Goal: Task Accomplishment & Management: Manage account settings

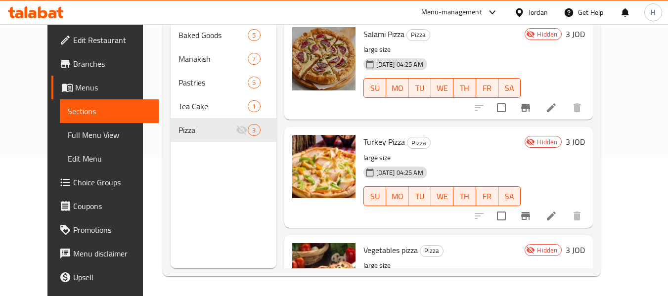
scroll to position [67, 0]
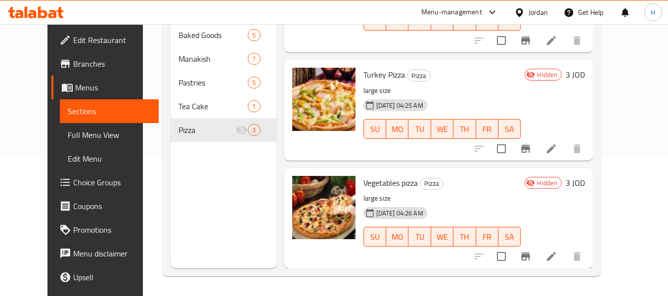
drag, startPoint x: 550, startPoint y: 17, endPoint x: 543, endPoint y: 11, distance: 8.4
click at [550, 17] on div "Jordan" at bounding box center [531, 12] width 49 height 24
click at [542, 12] on div "Jordan" at bounding box center [538, 12] width 19 height 11
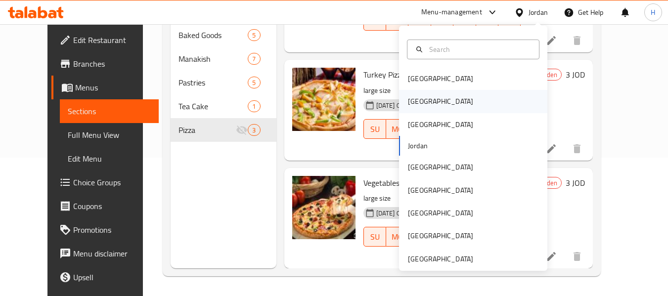
click at [443, 94] on div "[GEOGRAPHIC_DATA]" at bounding box center [473, 101] width 148 height 23
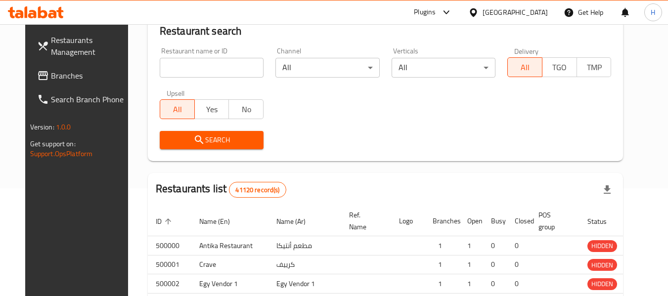
scroll to position [139, 0]
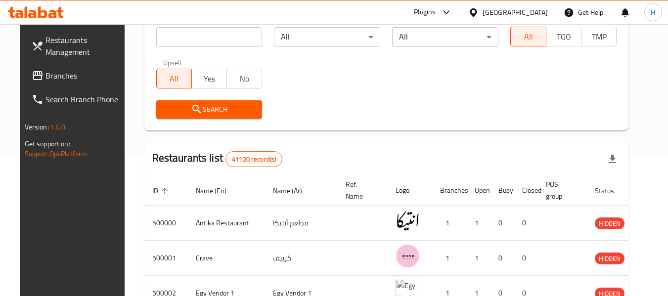
click at [533, 6] on div "[GEOGRAPHIC_DATA]" at bounding box center [508, 12] width 95 height 24
click at [532, 11] on div "[GEOGRAPHIC_DATA]" at bounding box center [515, 12] width 65 height 11
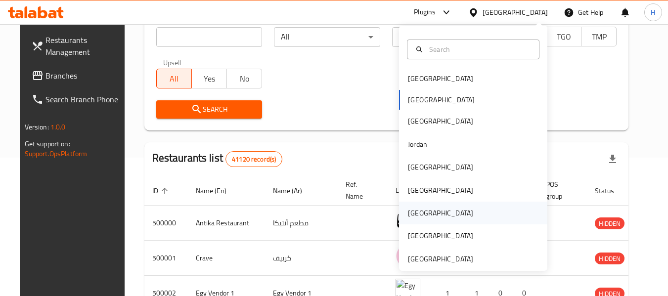
click at [408, 217] on div "[GEOGRAPHIC_DATA]" at bounding box center [440, 213] width 65 height 11
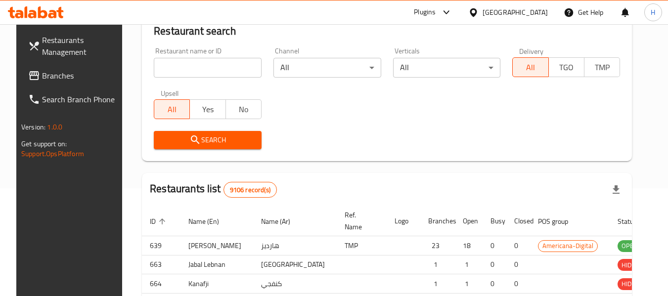
scroll to position [139, 0]
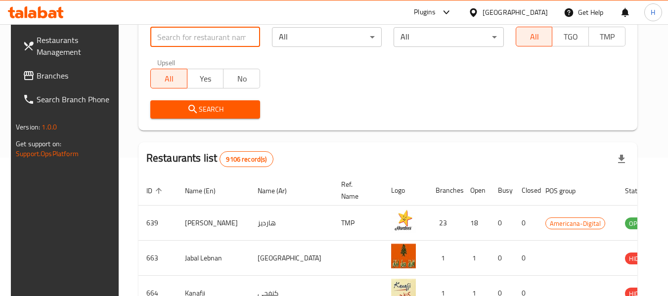
click at [228, 34] on input "search" at bounding box center [205, 37] width 110 height 20
paste input "647534"
type input "647534"
click button "Search" at bounding box center [205, 109] width 110 height 18
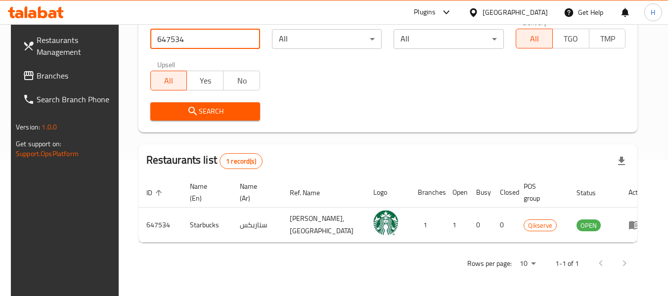
scroll to position [137, 0]
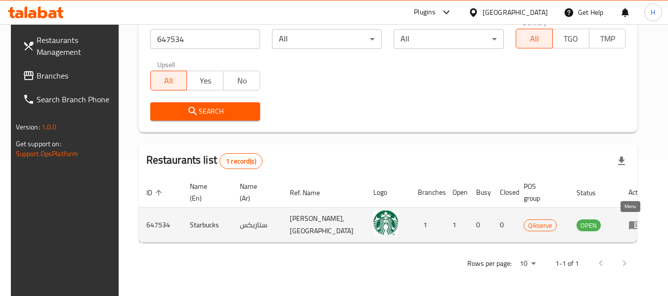
click at [635, 227] on icon "enhanced table" at bounding box center [636, 226] width 3 height 4
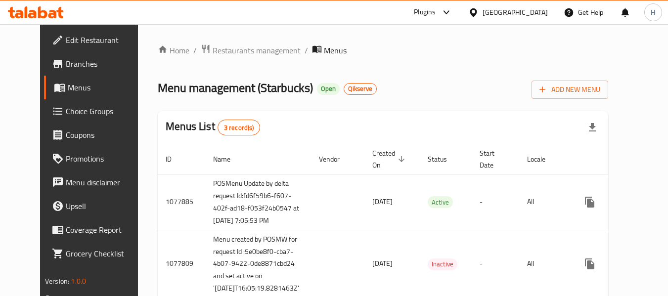
click at [66, 43] on span "Edit Restaurant" at bounding box center [105, 40] width 78 height 12
